Goal: Navigation & Orientation: Find specific page/section

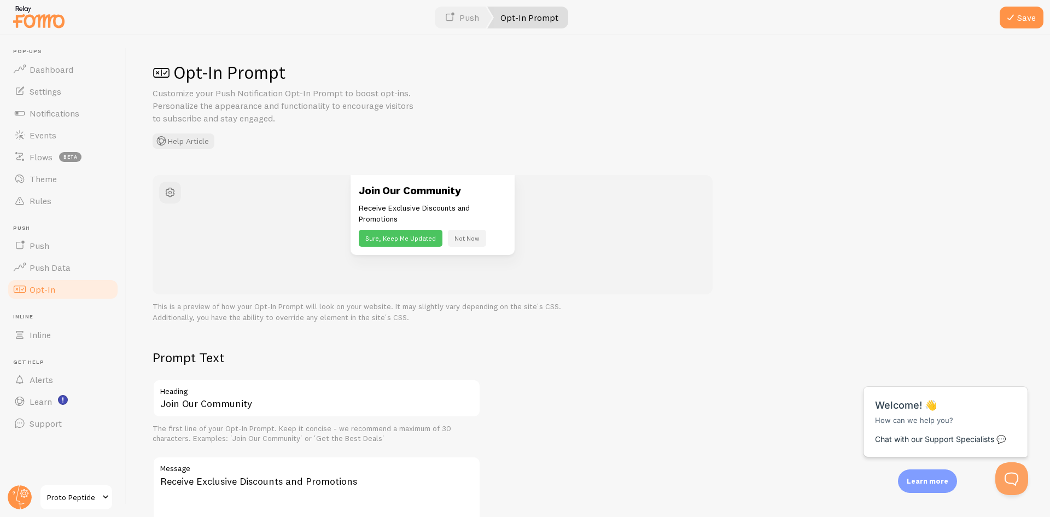
scroll to position [164, 0]
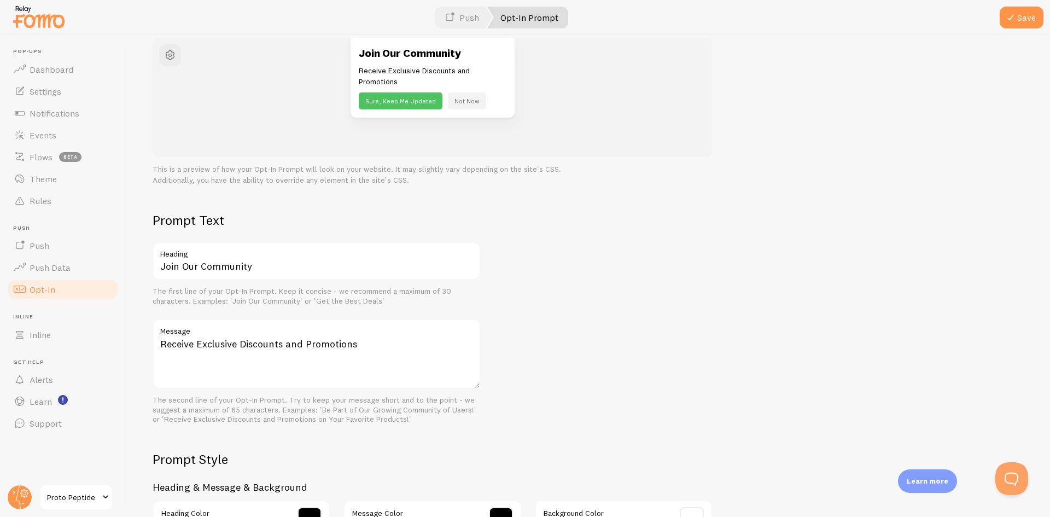
scroll to position [150, 0]
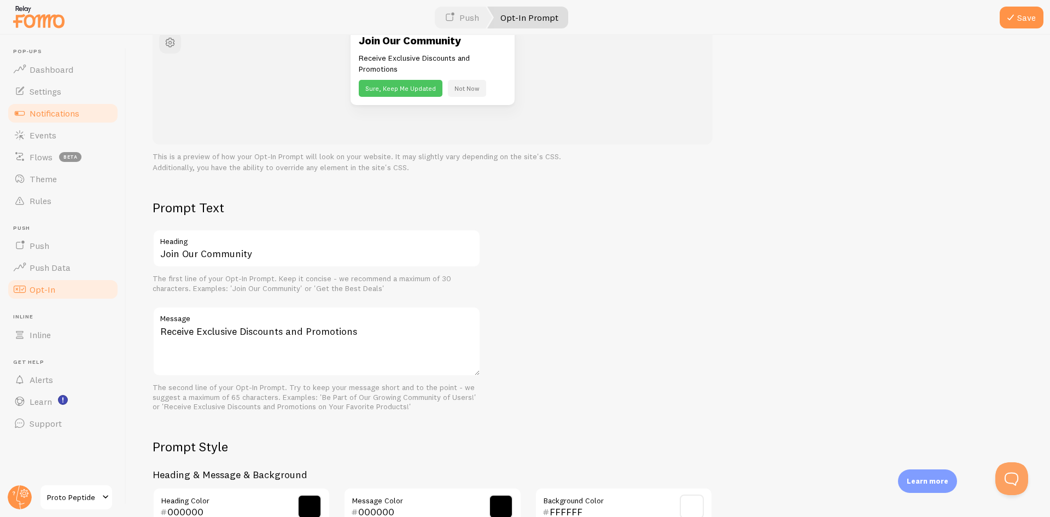
click at [98, 114] on link "Notifications" at bounding box center [63, 113] width 113 height 22
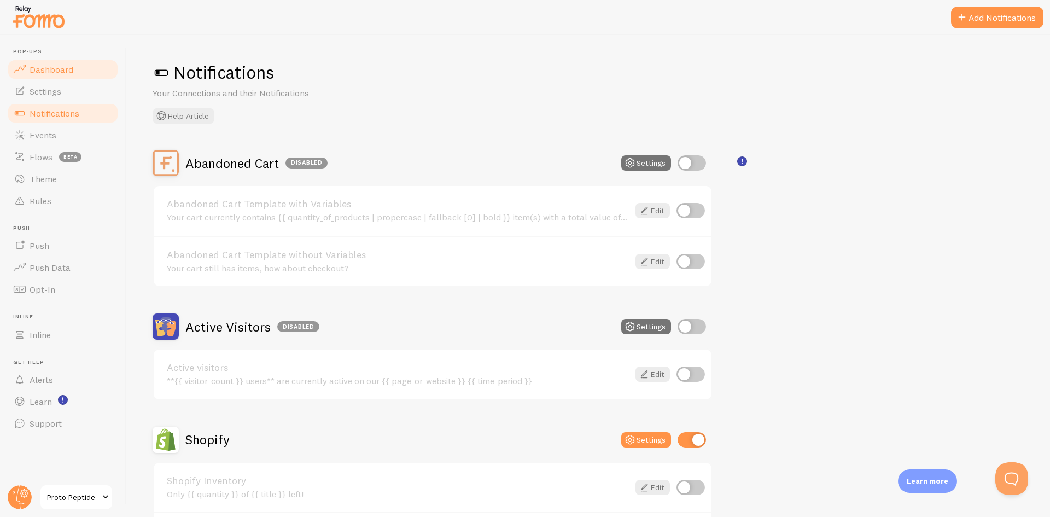
click at [74, 70] on link "Dashboard" at bounding box center [63, 70] width 113 height 22
